Goal: Transaction & Acquisition: Obtain resource

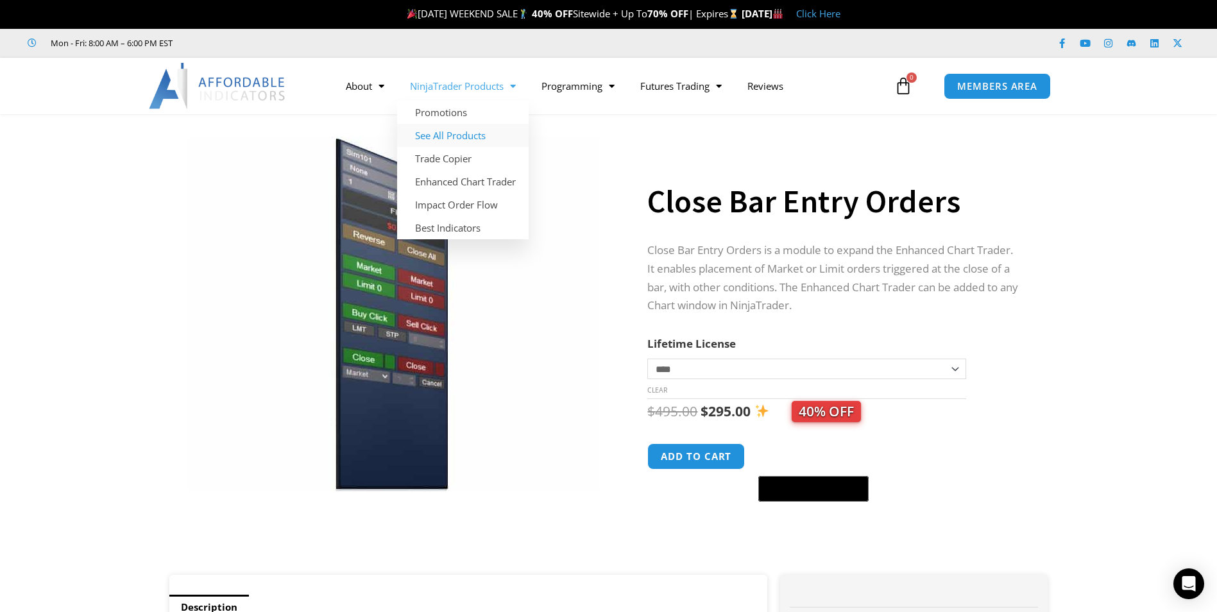
click at [437, 134] on link "See All Products" at bounding box center [463, 135] width 132 height 23
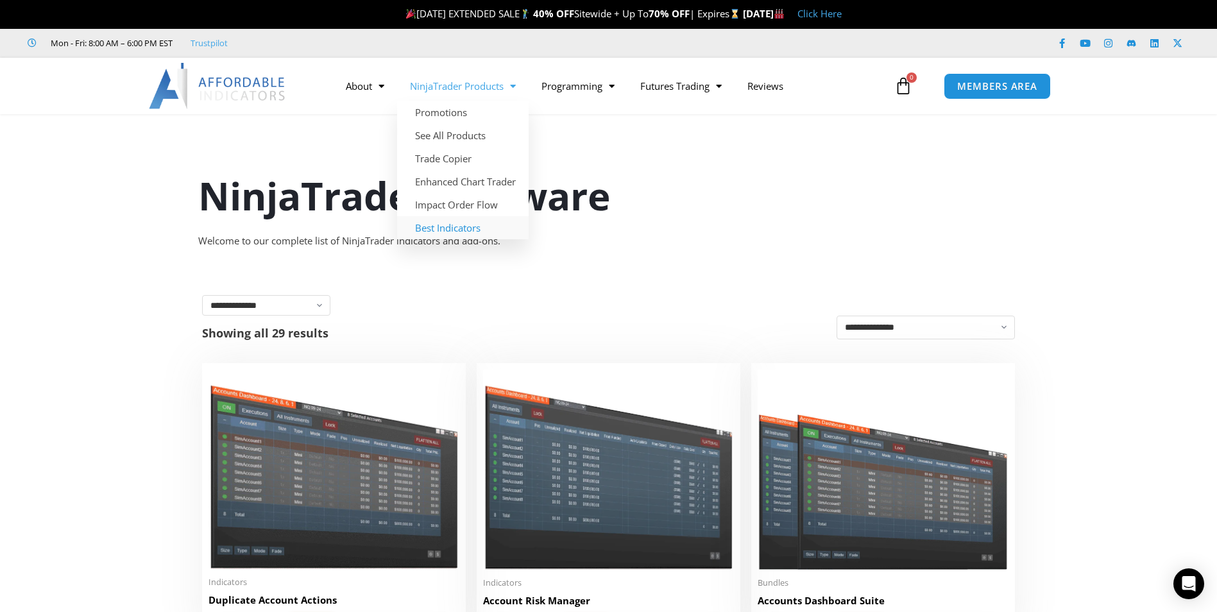
click at [459, 227] on link "Best Indicators" at bounding box center [463, 227] width 132 height 23
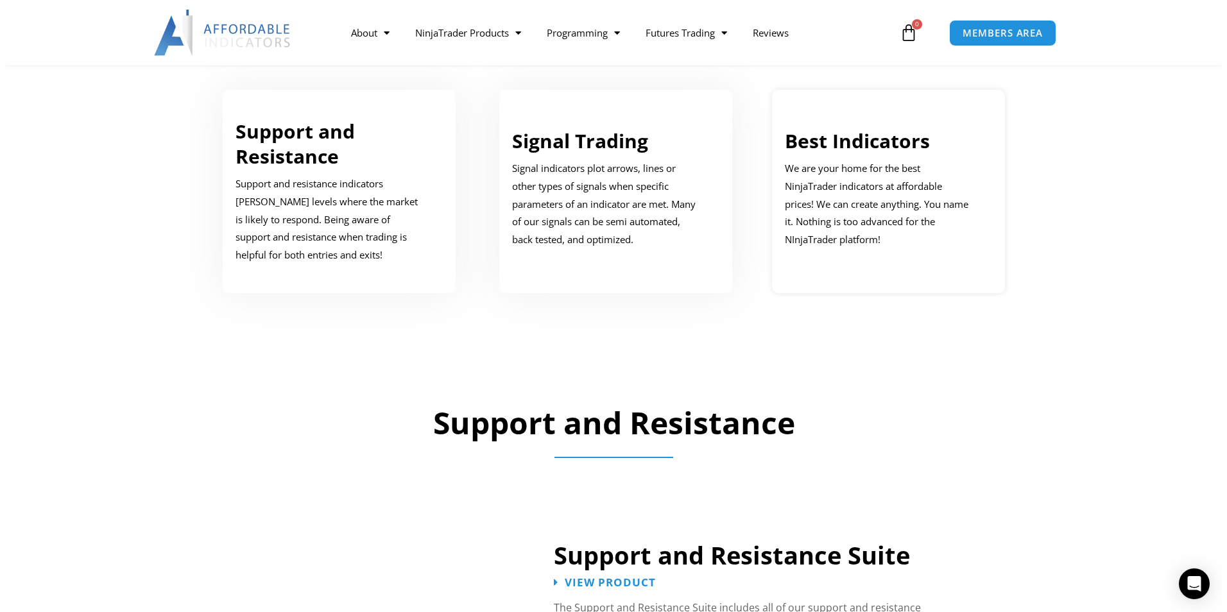
scroll to position [1091, 0]
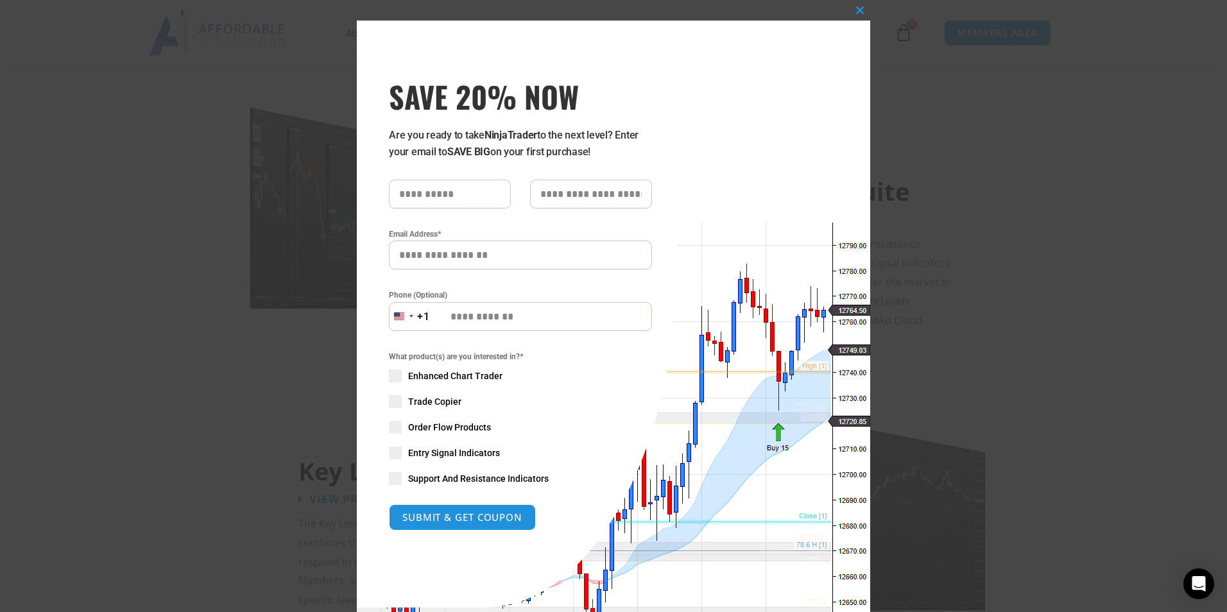
click at [426, 192] on input "text" at bounding box center [450, 194] width 122 height 29
type input "******"
type input "*****"
type input "**********"
click at [482, 315] on input "**********" at bounding box center [520, 316] width 263 height 29
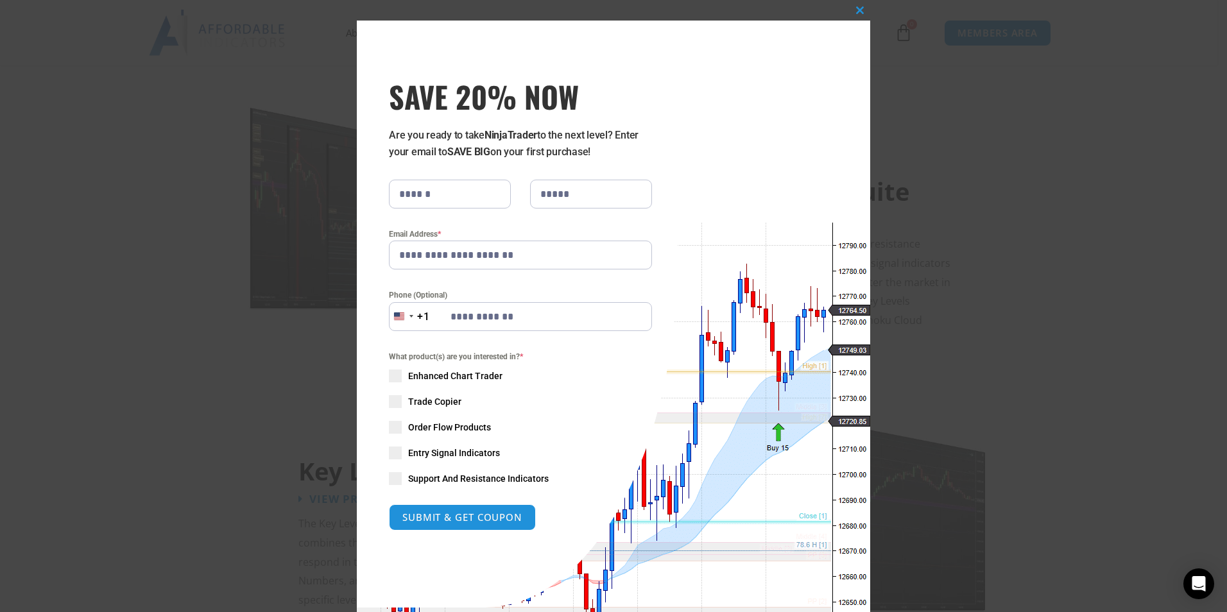
click at [393, 451] on span at bounding box center [395, 453] width 13 height 13
click at [393, 476] on span at bounding box center [395, 478] width 13 height 13
click at [389, 373] on span at bounding box center [395, 376] width 13 height 13
click at [448, 523] on button "SUBMIT & GET COUPON" at bounding box center [462, 518] width 155 height 28
type input "**********"
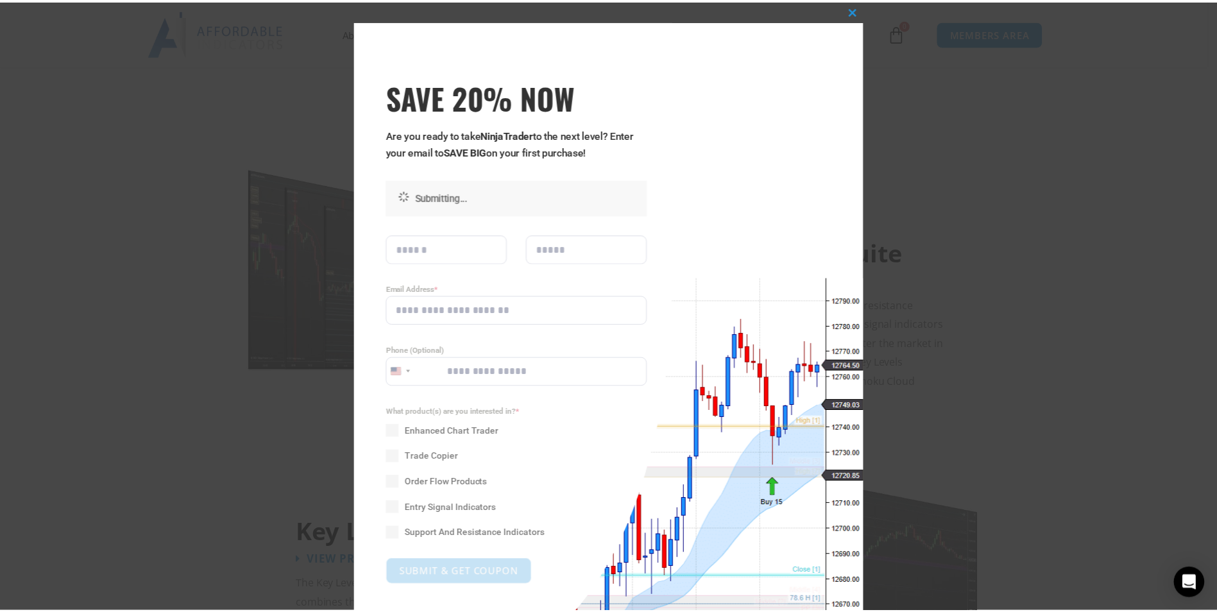
scroll to position [992, 0]
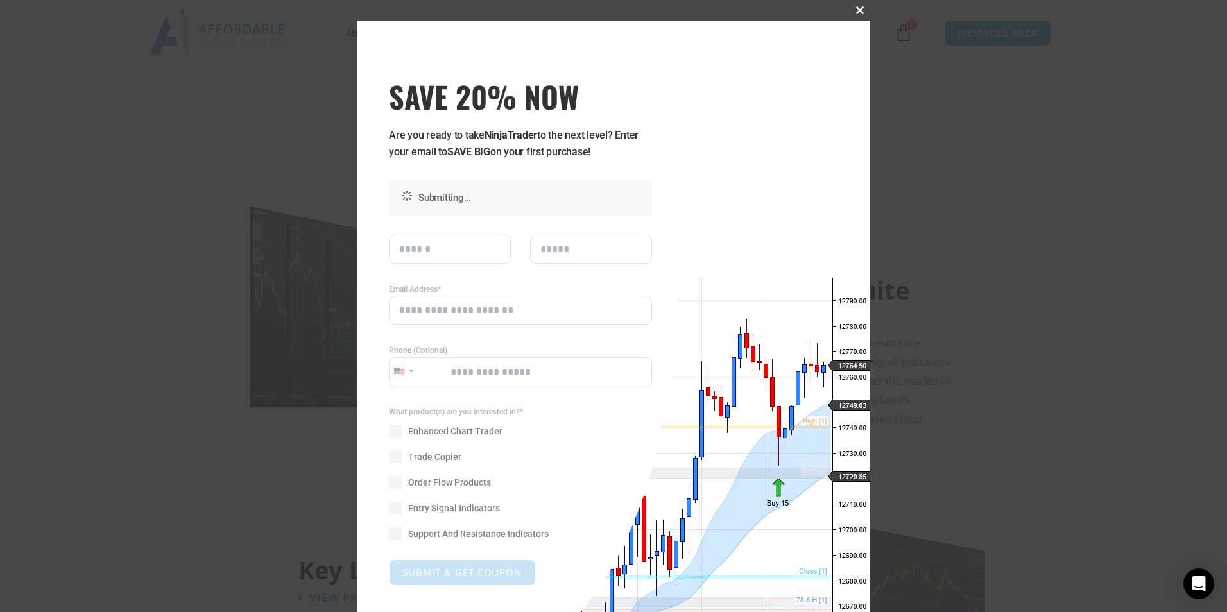
click at [852, 6] on button "Close this module" at bounding box center [859, 10] width 21 height 21
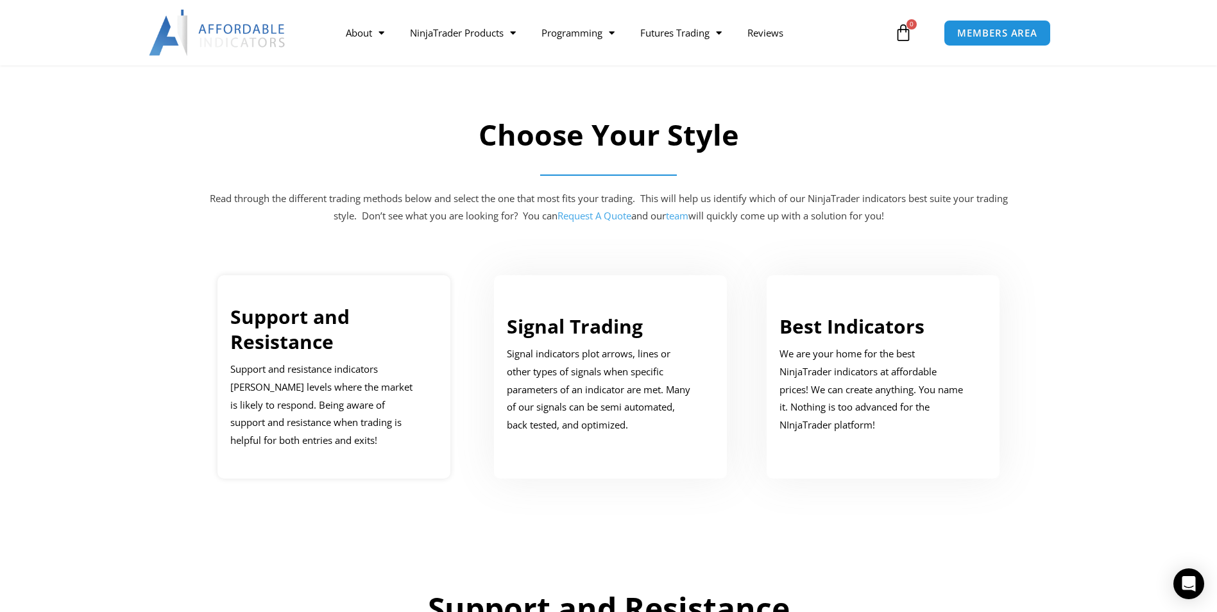
scroll to position [0, 0]
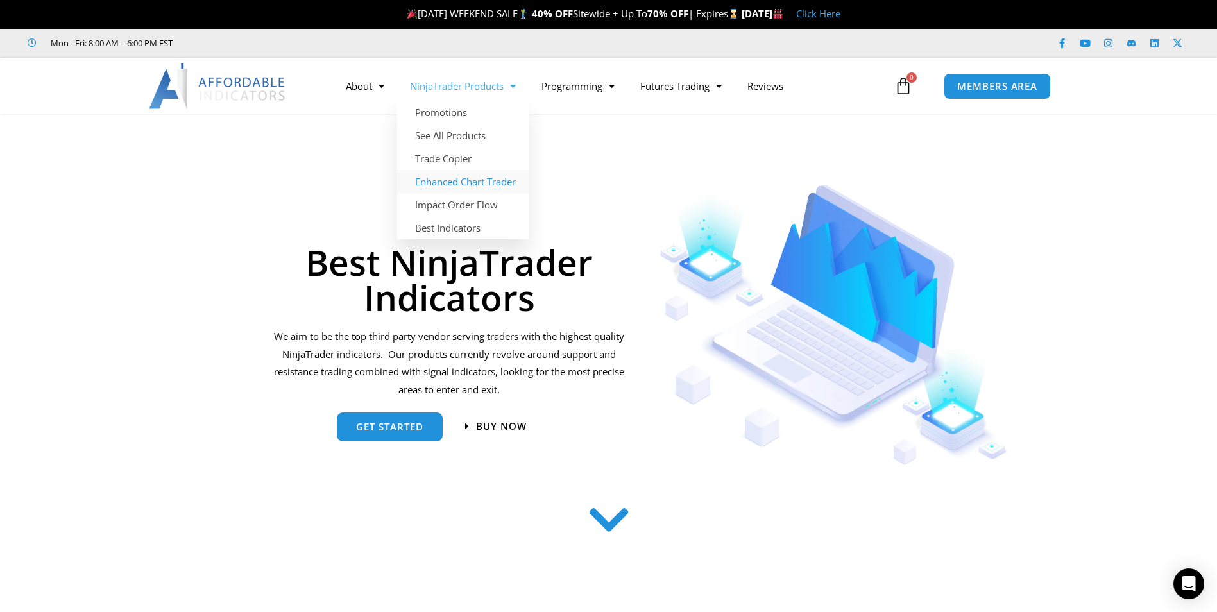
click at [461, 179] on link "Enhanced Chart Trader" at bounding box center [463, 181] width 132 height 23
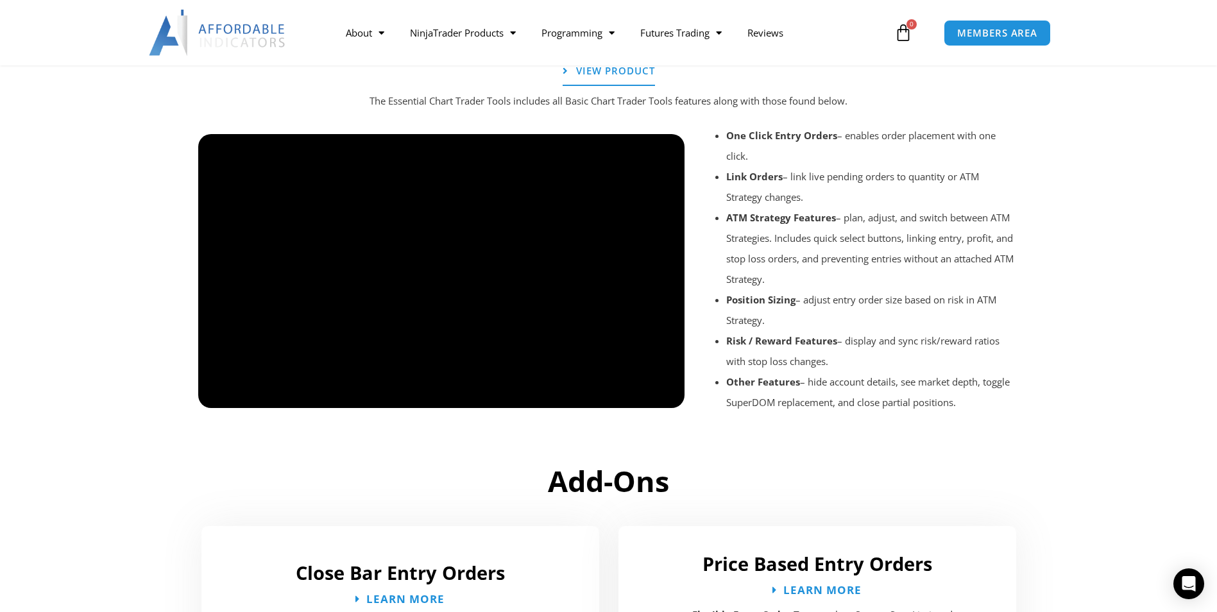
scroll to position [1817, 0]
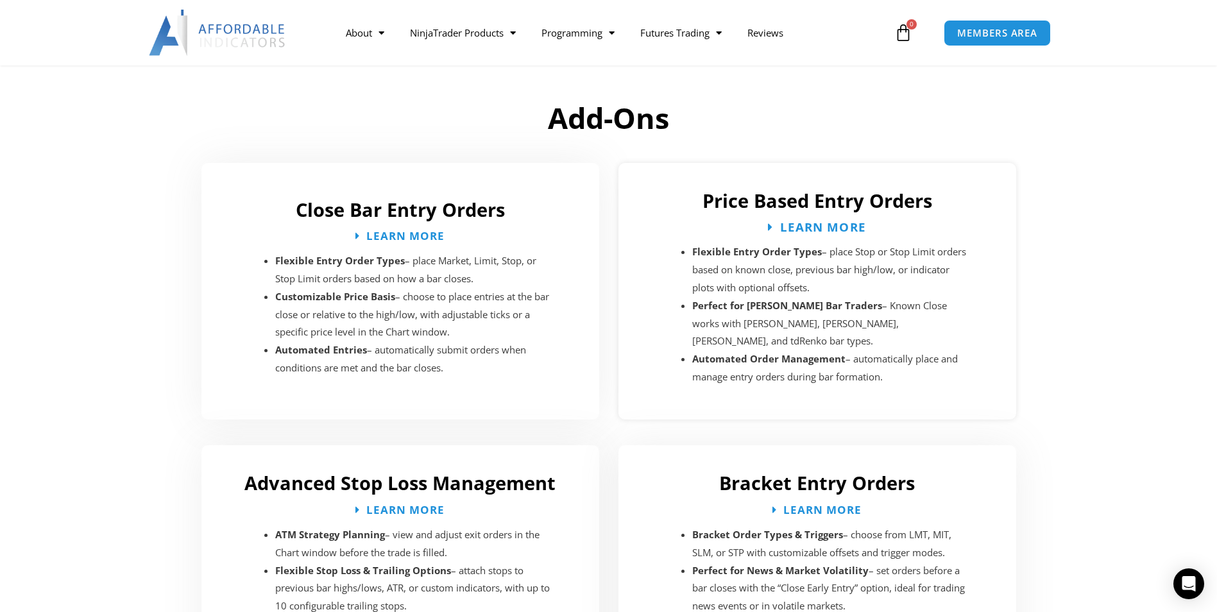
click at [803, 227] on span "Learn More" at bounding box center [823, 227] width 86 height 12
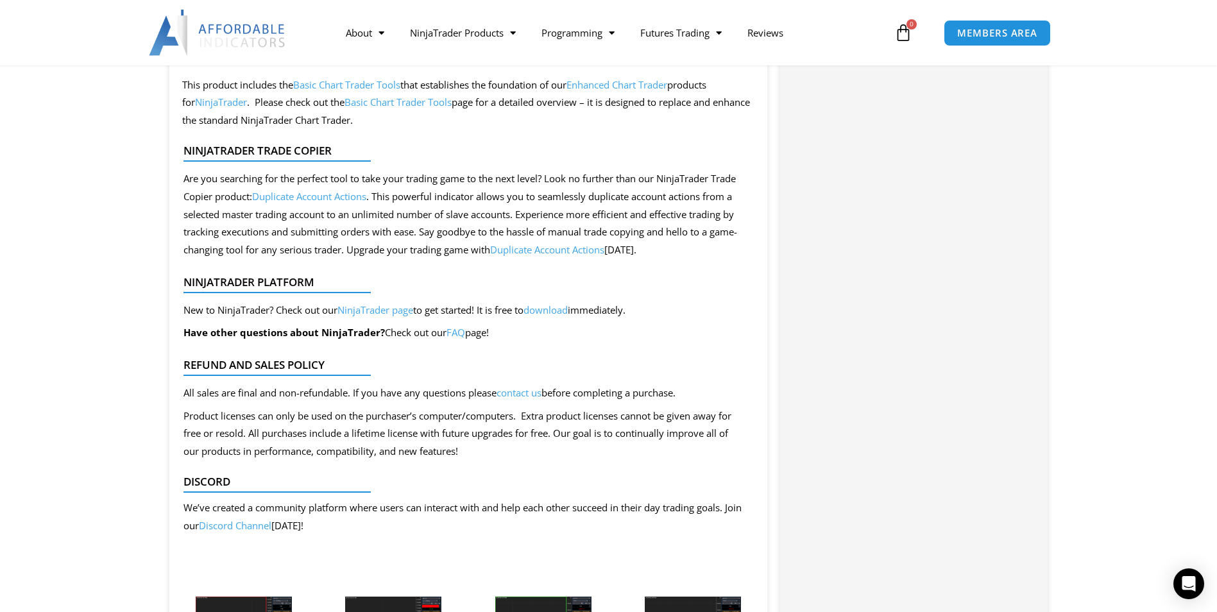
scroll to position [2181, 0]
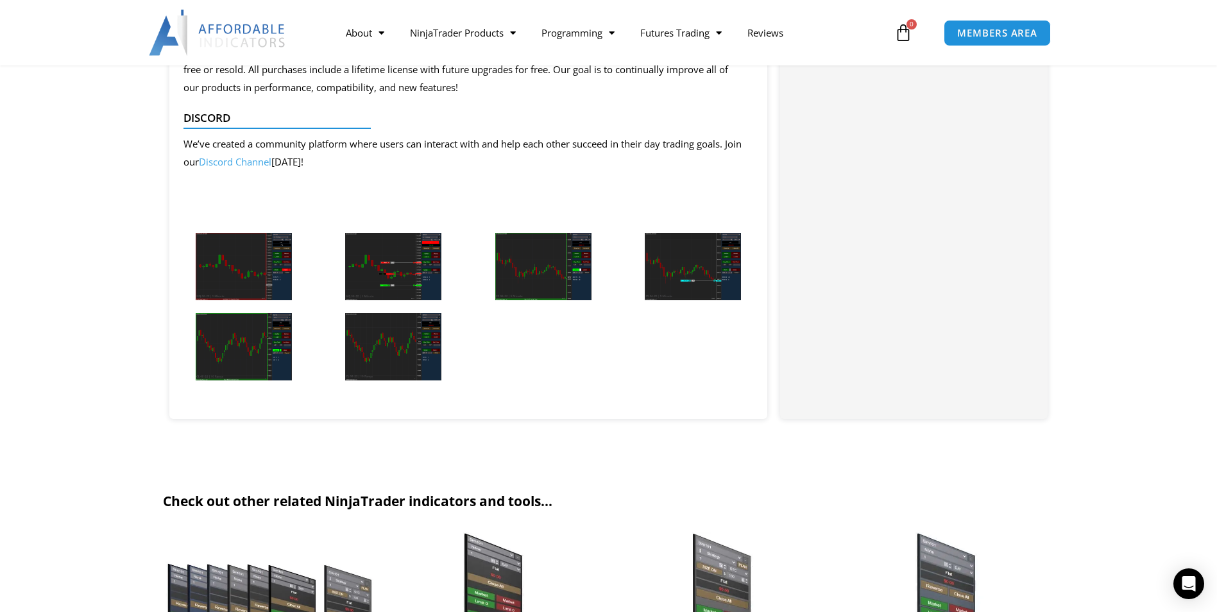
click at [246, 155] on link "Discord Channel" at bounding box center [235, 161] width 72 height 13
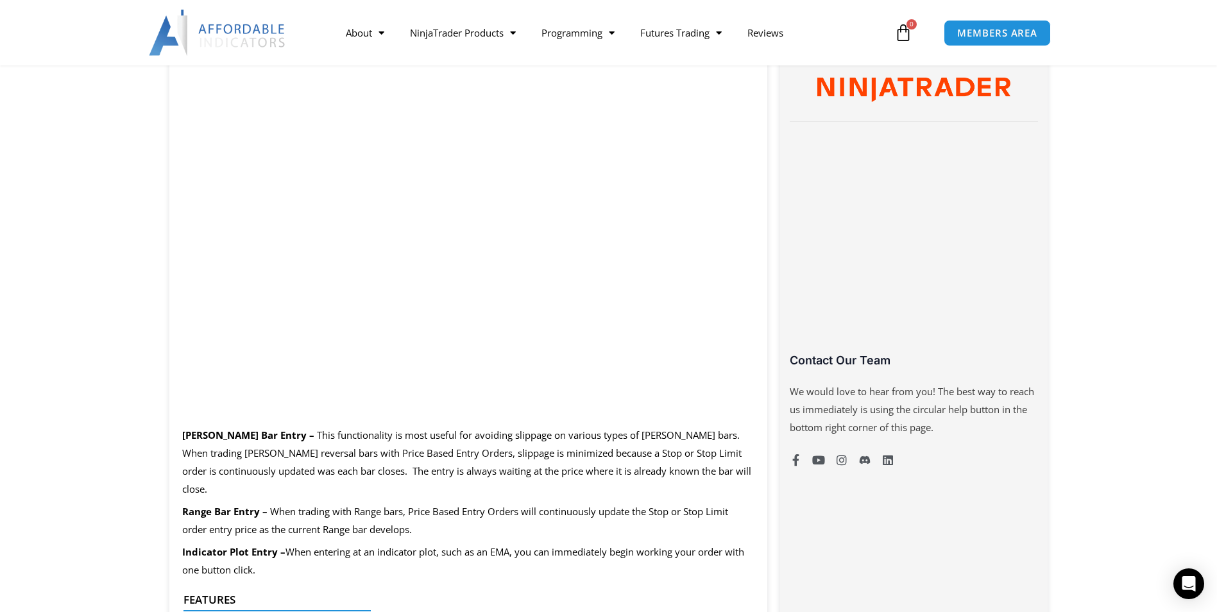
scroll to position [364, 0]
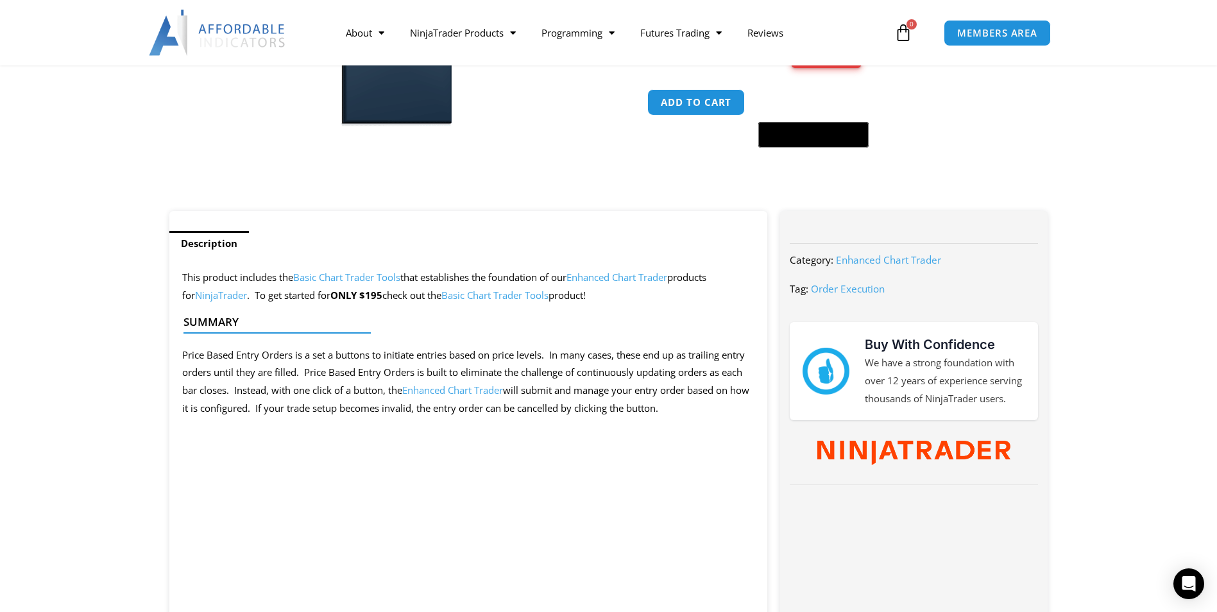
click at [604, 281] on link "Enhanced Chart Trader" at bounding box center [616, 277] width 101 height 13
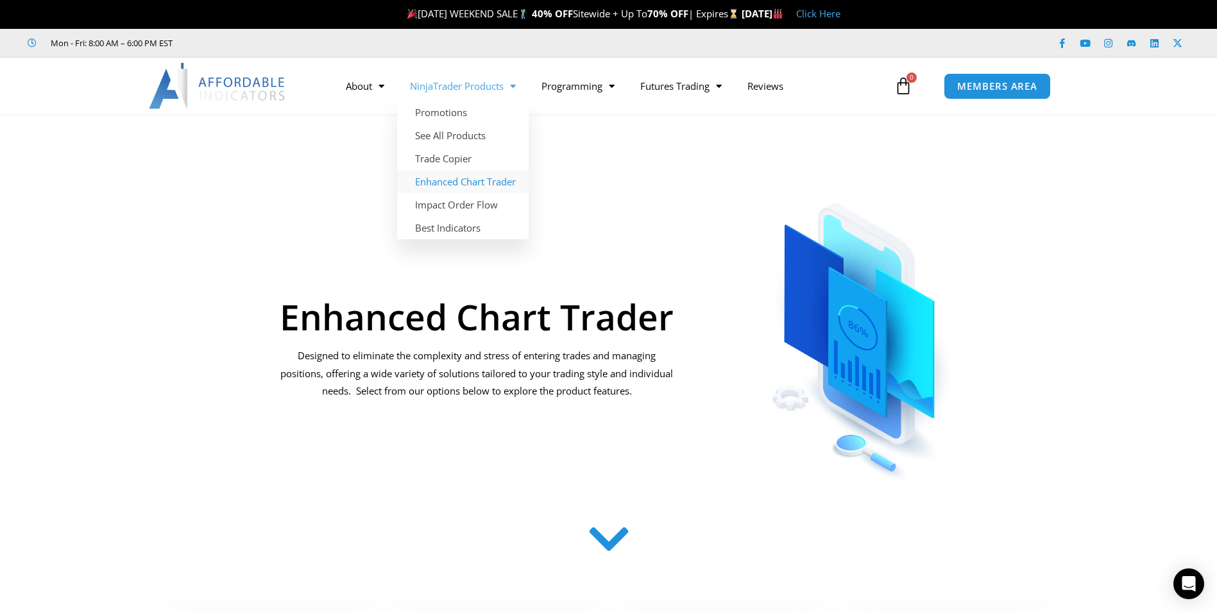
click at [460, 180] on link "Enhanced Chart Trader" at bounding box center [463, 181] width 132 height 23
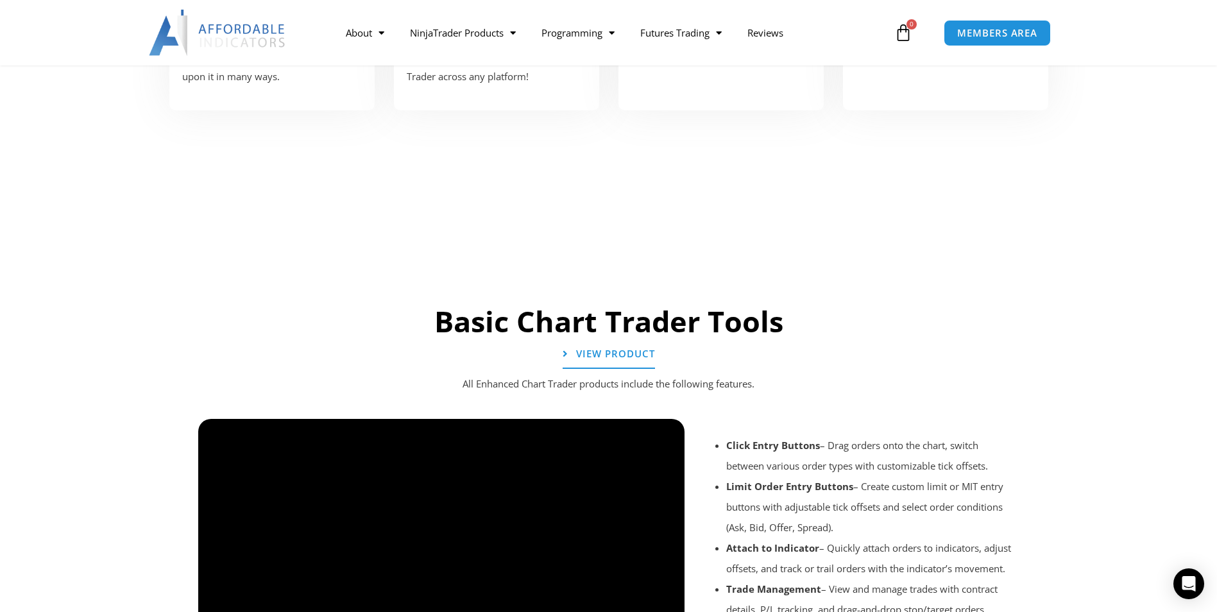
scroll to position [1091, 0]
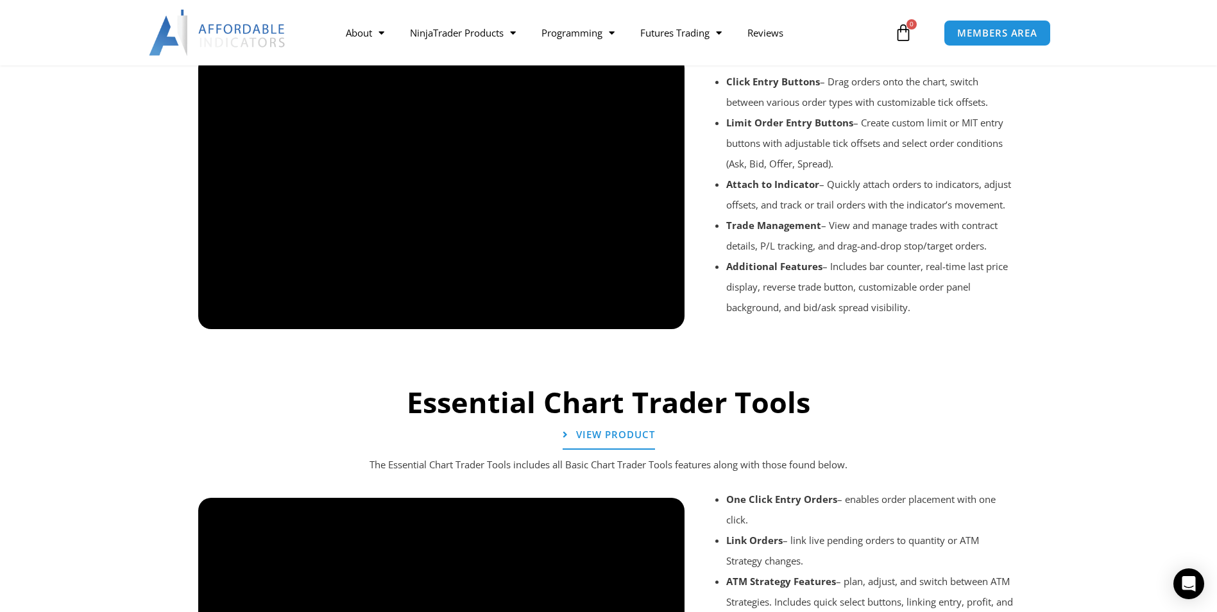
click at [658, 316] on div at bounding box center [609, 346] width 834 height 61
click at [666, 316] on div at bounding box center [609, 346] width 834 height 61
click at [661, 321] on div at bounding box center [609, 346] width 834 height 61
click at [662, 316] on div at bounding box center [609, 346] width 834 height 61
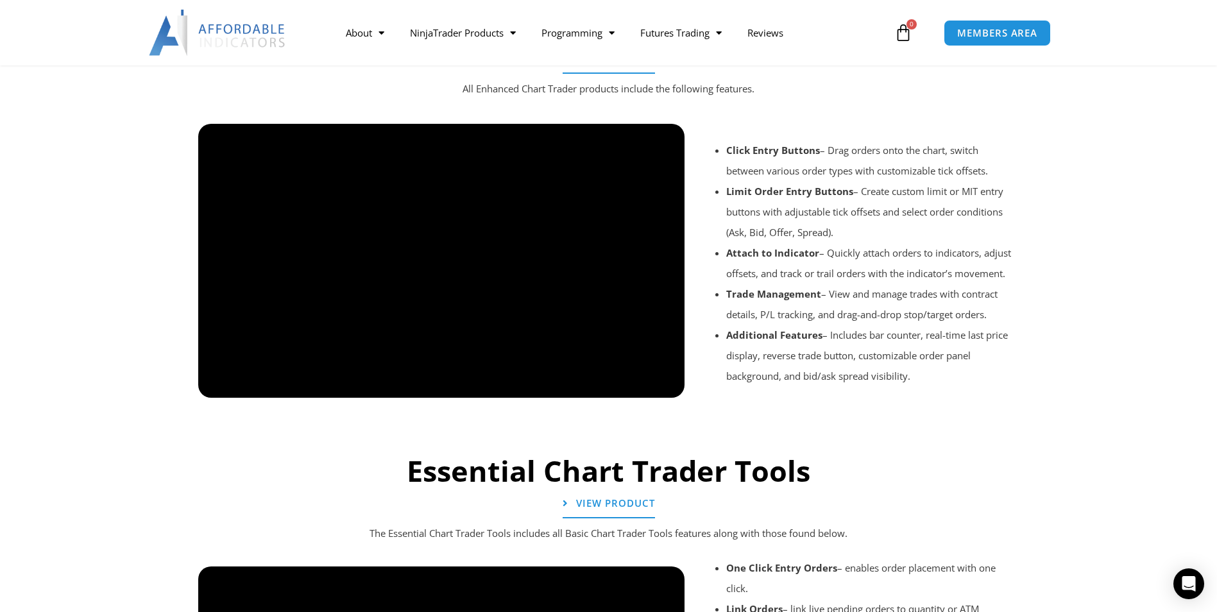
scroll to position [0, 0]
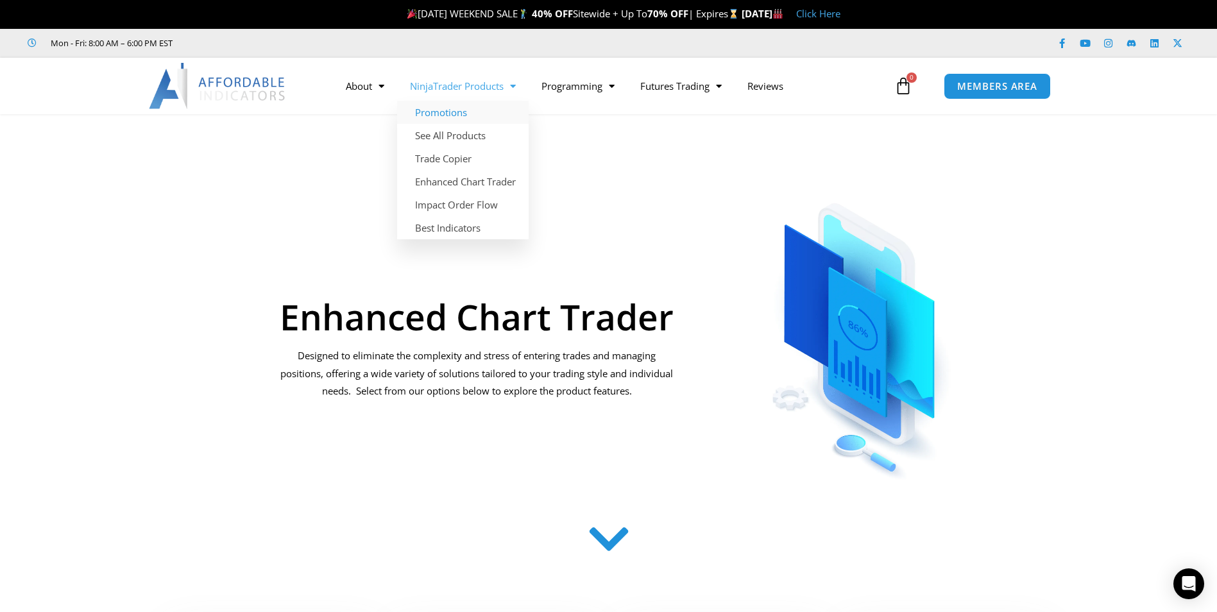
click at [441, 112] on link "Promotions" at bounding box center [463, 112] width 132 height 23
